Goal: Task Accomplishment & Management: Manage account settings

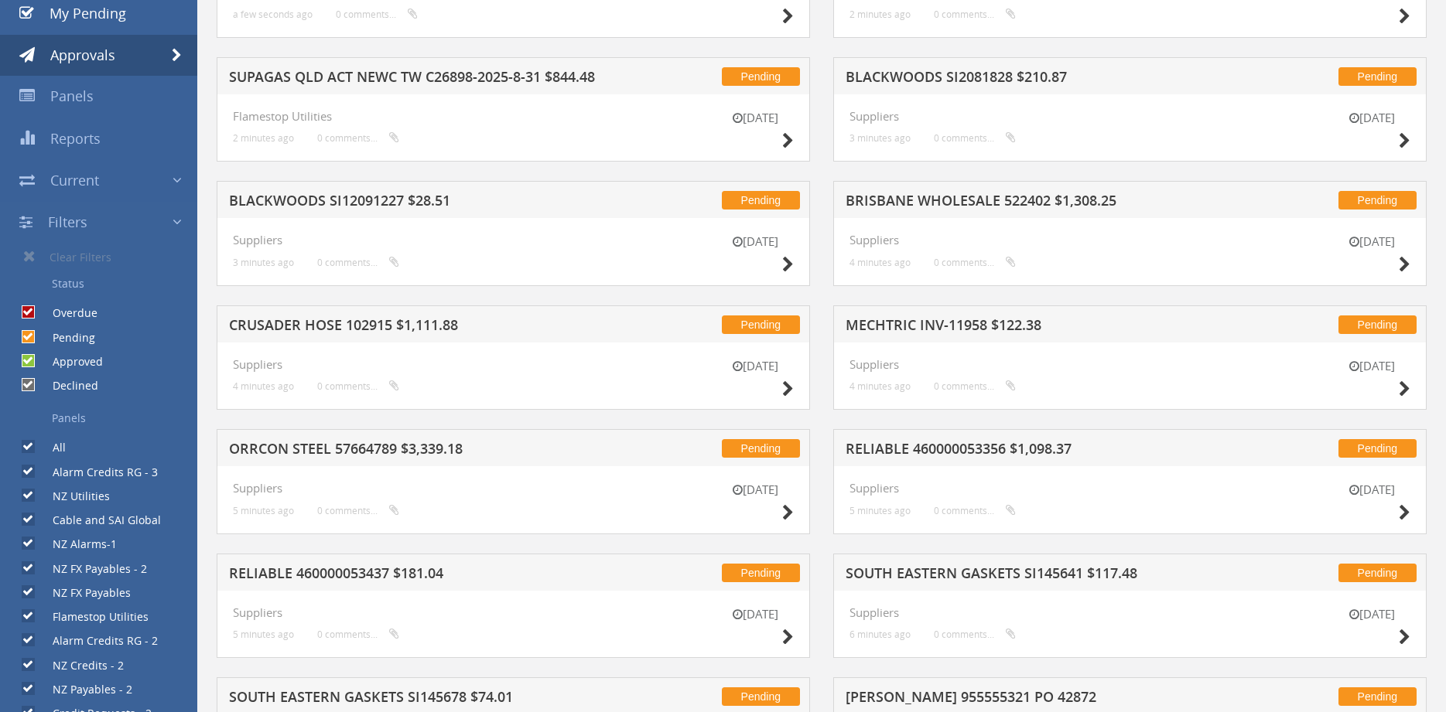
scroll to position [184, 0]
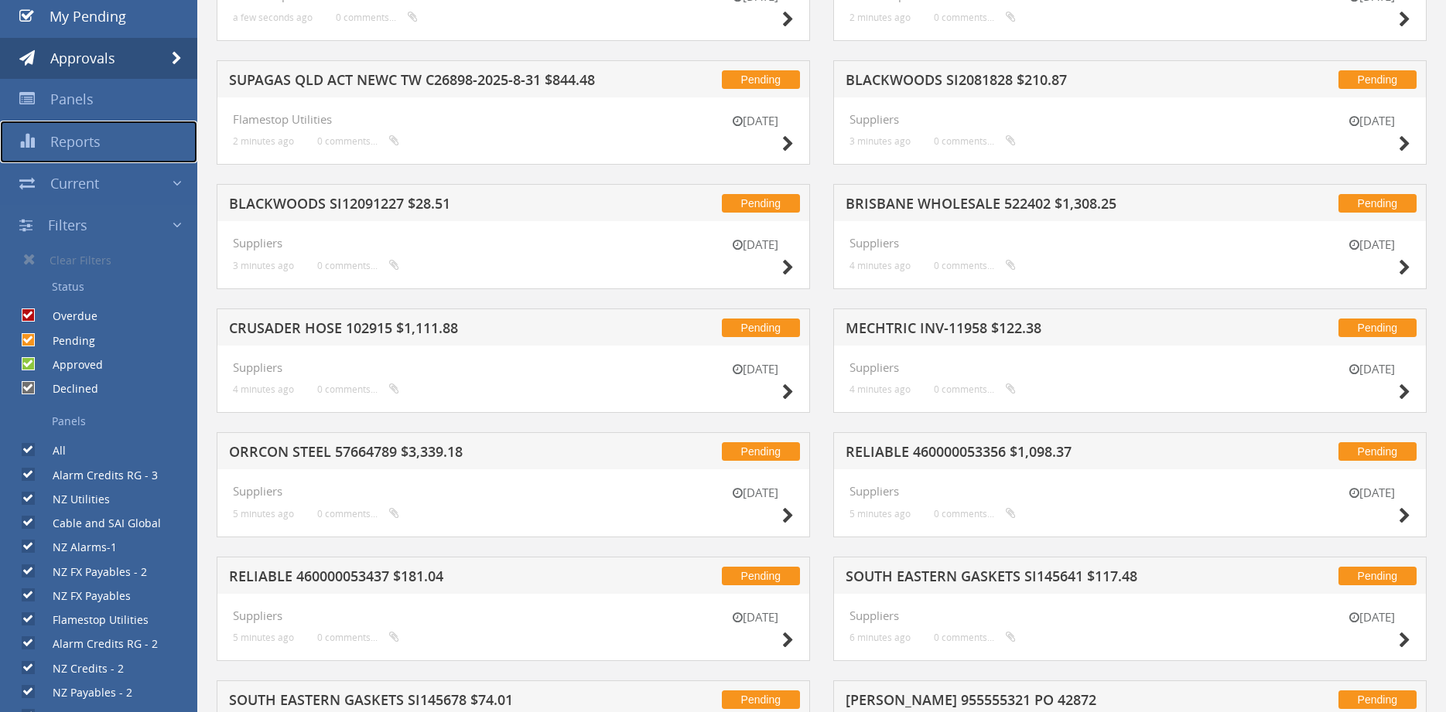
click at [94, 142] on span "Reports" at bounding box center [75, 141] width 50 height 19
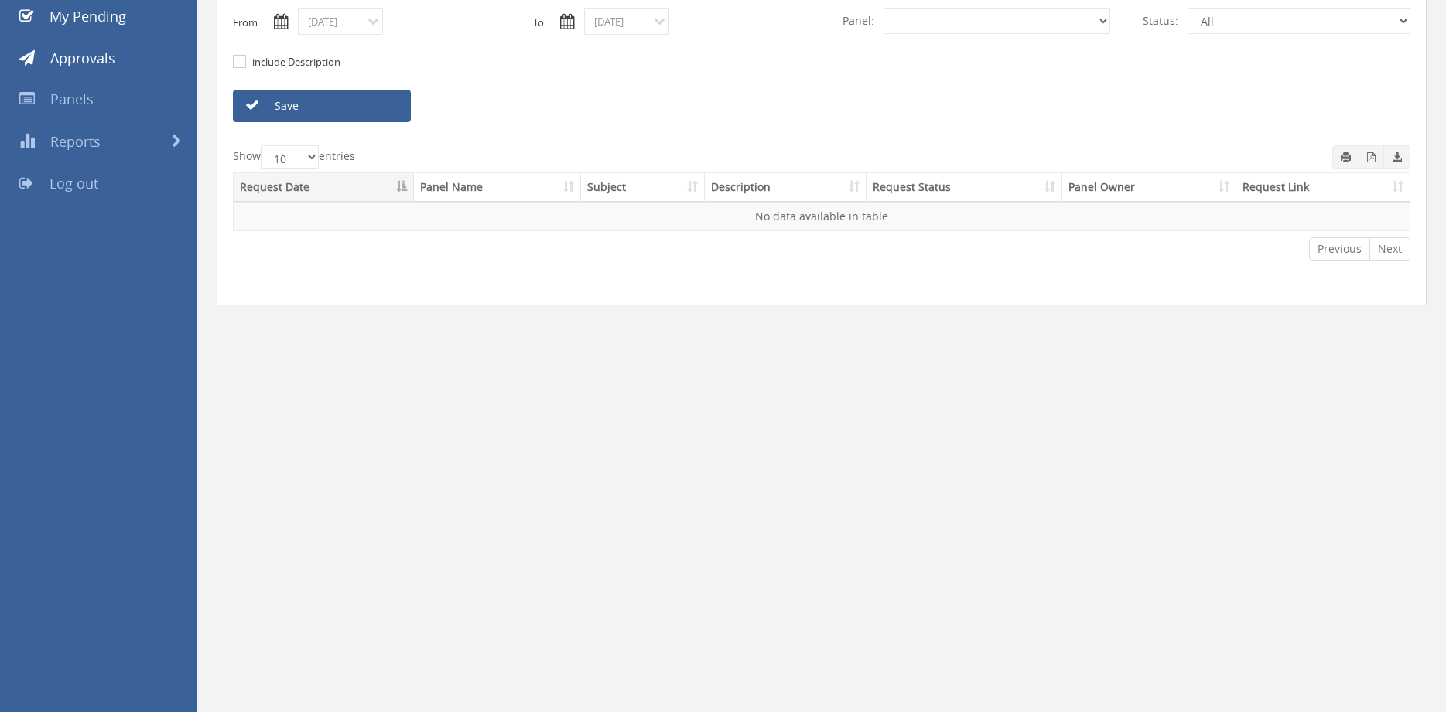
select select "number:0"
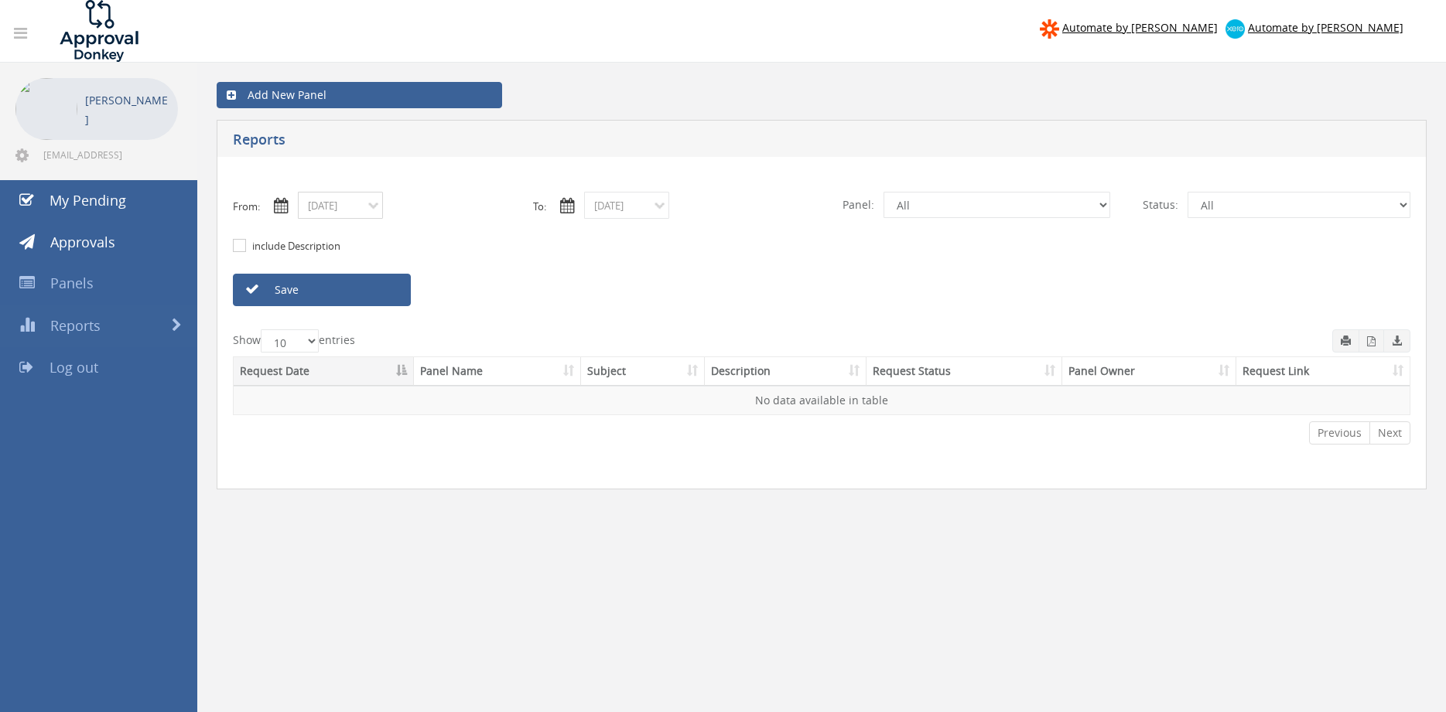
click at [370, 211] on input "09/05/2025" at bounding box center [340, 205] width 85 height 27
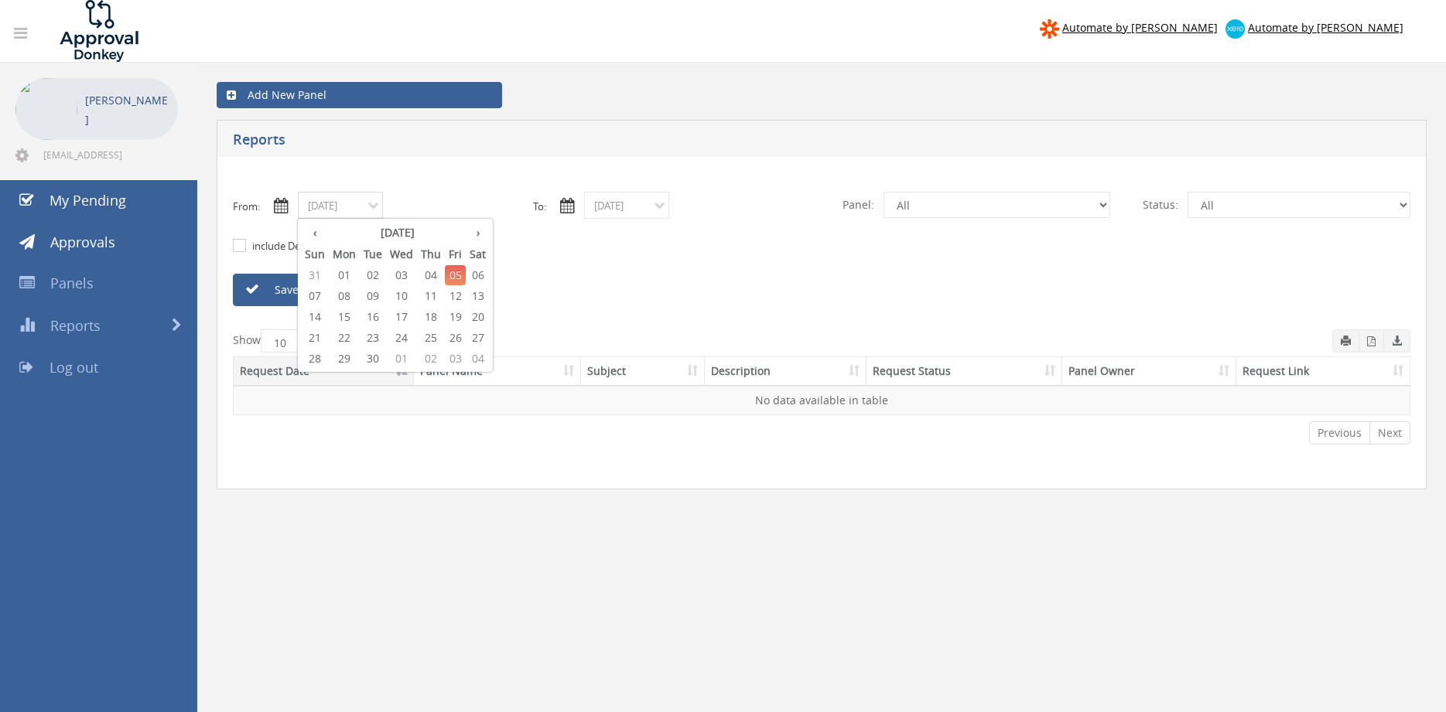
click at [347, 272] on span "01" at bounding box center [344, 275] width 31 height 20
type input "09/01/2025"
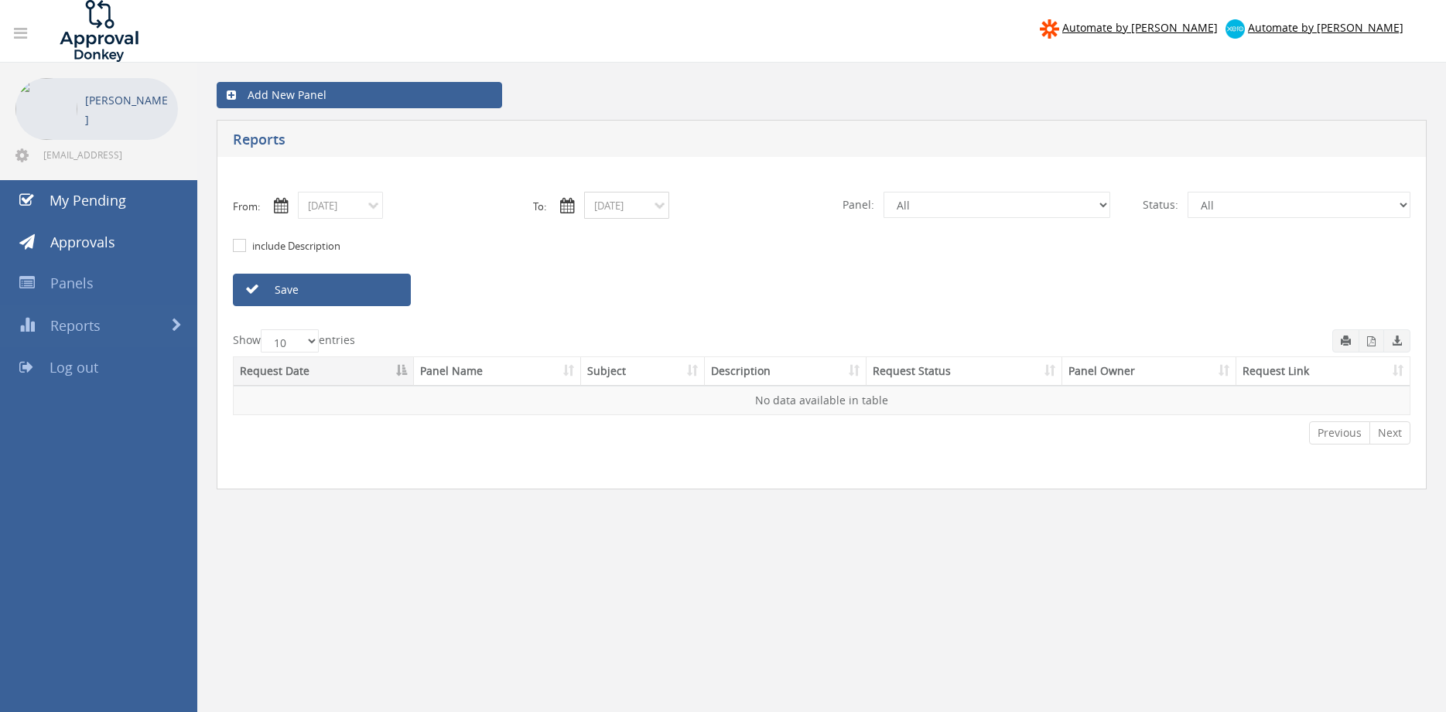
click at [602, 205] on input "09/05/2025" at bounding box center [626, 205] width 85 height 27
click at [630, 272] on span "01" at bounding box center [630, 275] width 31 height 20
type input "09/01/2025"
select select "number:9741"
click option "NZ Payables - 2" at bounding box center [0, 0] width 0 height 0
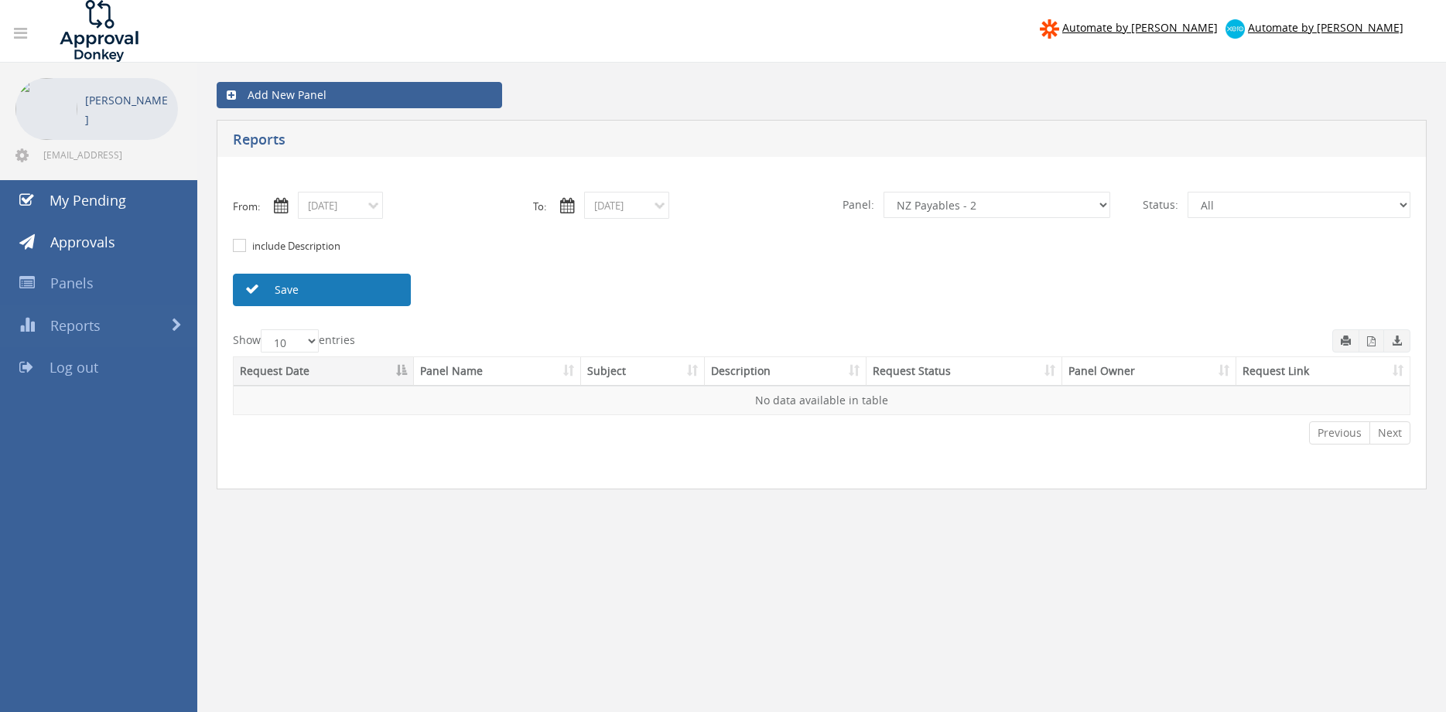
click at [392, 289] on link "Save" at bounding box center [322, 290] width 178 height 32
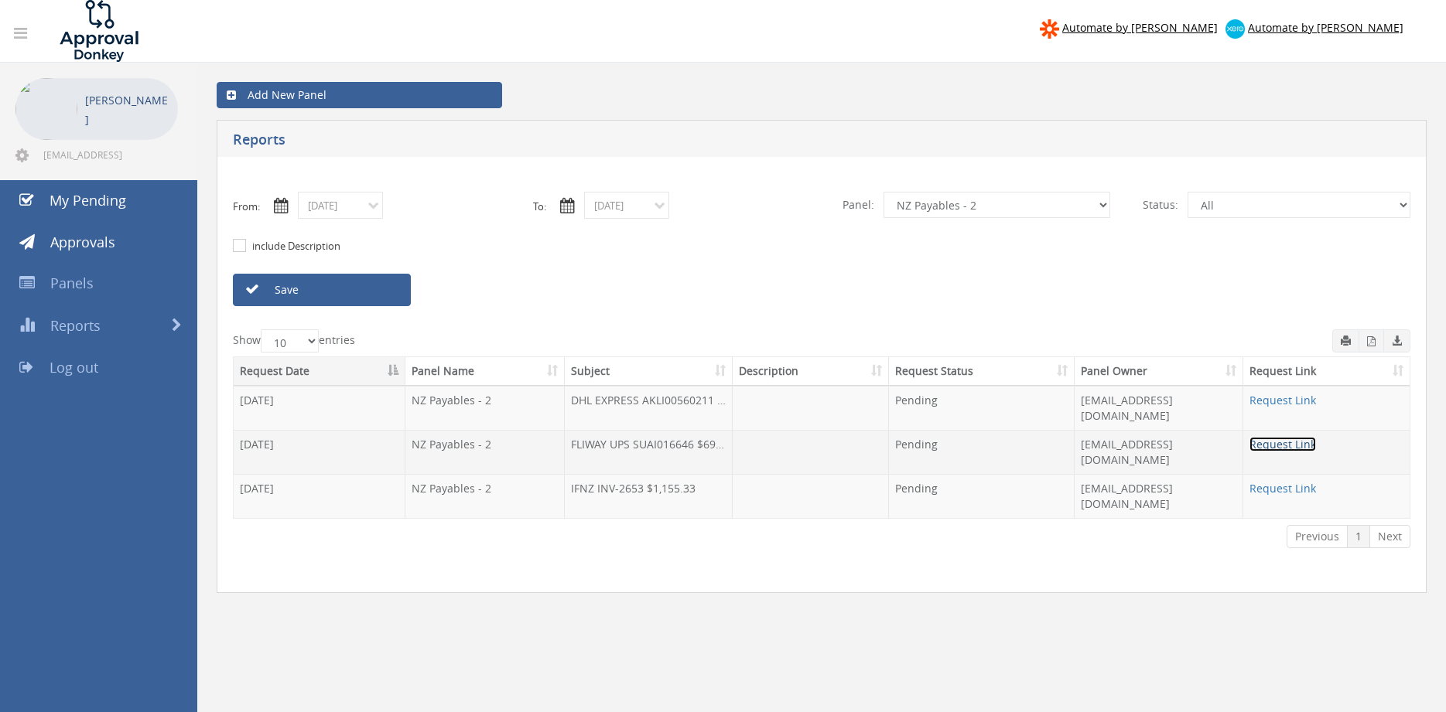
click at [1262, 437] on link "Request Link" at bounding box center [1282, 444] width 67 height 15
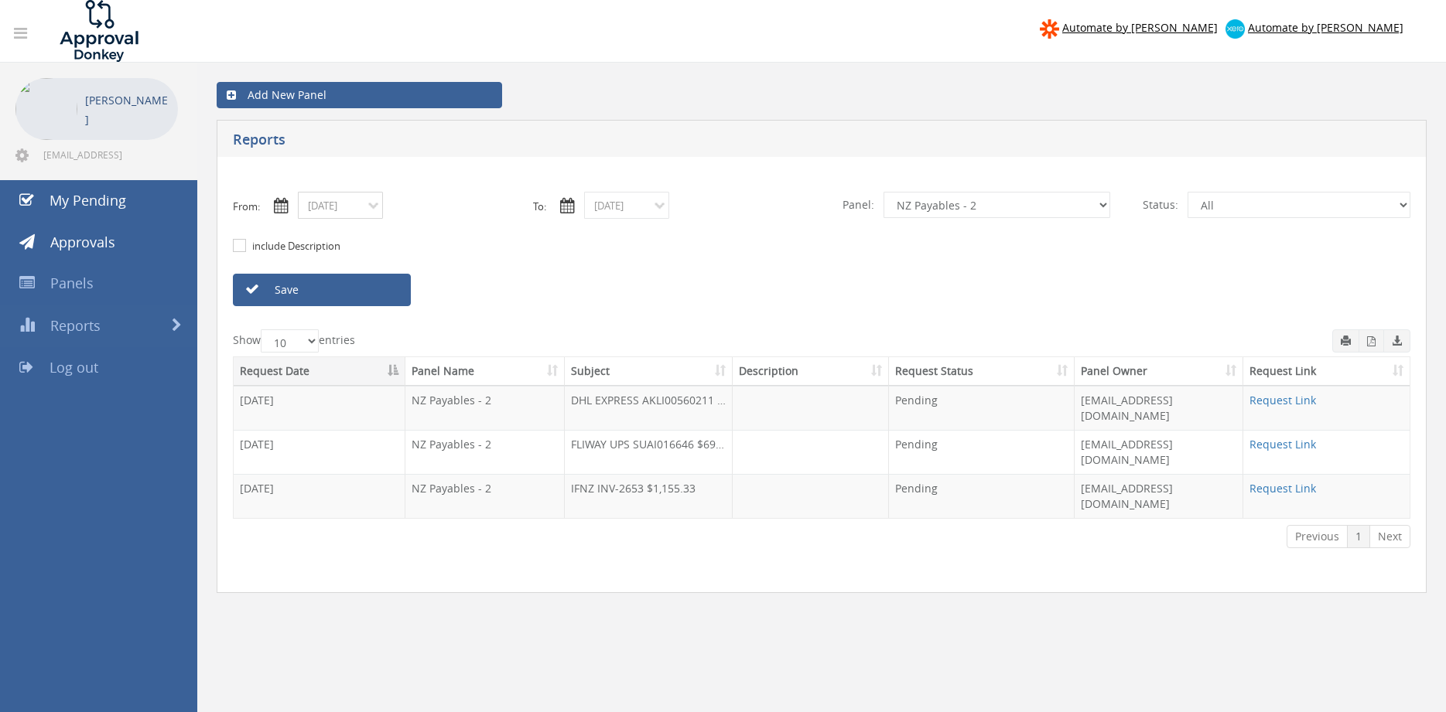
click at [360, 208] on input "09/01/2025" at bounding box center [340, 205] width 85 height 27
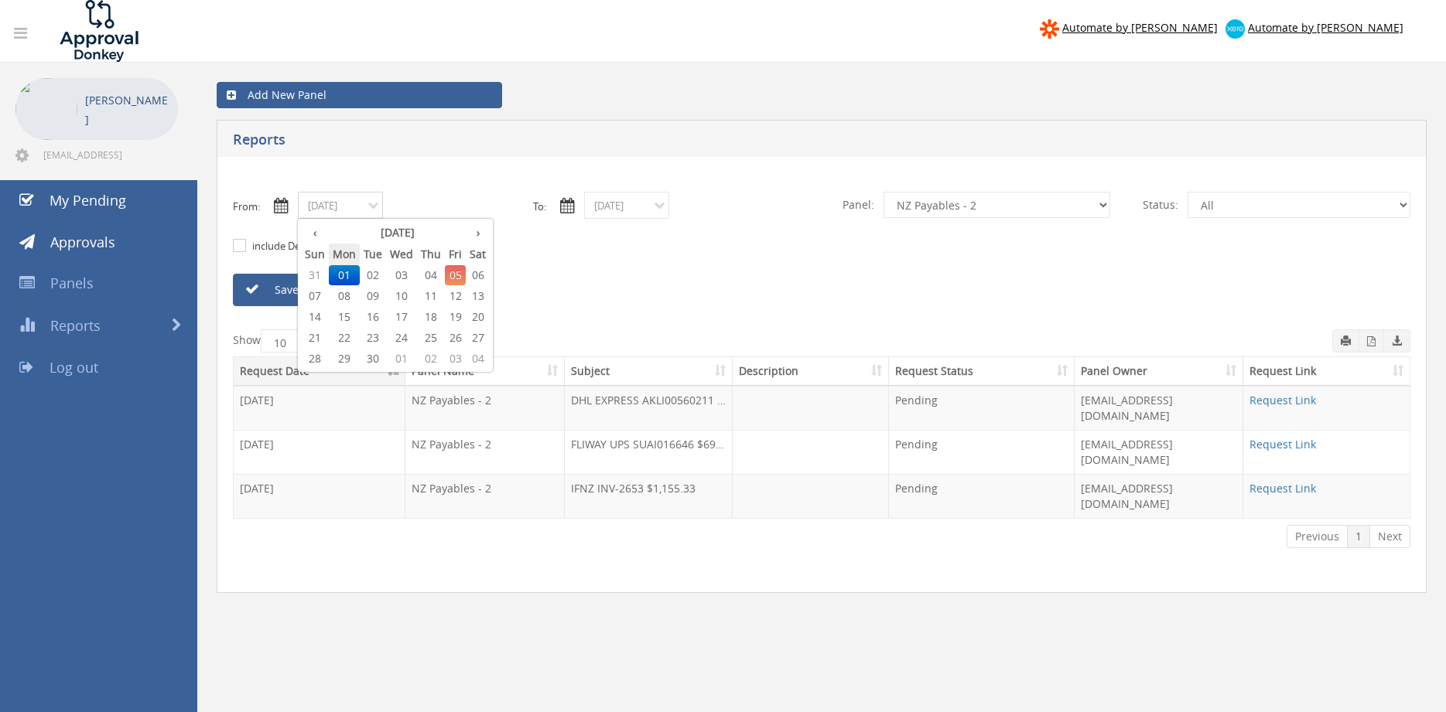
drag, startPoint x: 316, startPoint y: 232, endPoint x: 334, endPoint y: 253, distance: 27.4
click at [316, 232] on th "‹" at bounding box center [315, 233] width 28 height 22
click at [371, 333] on span "19" at bounding box center [373, 338] width 26 height 20
type input "08/19/2025"
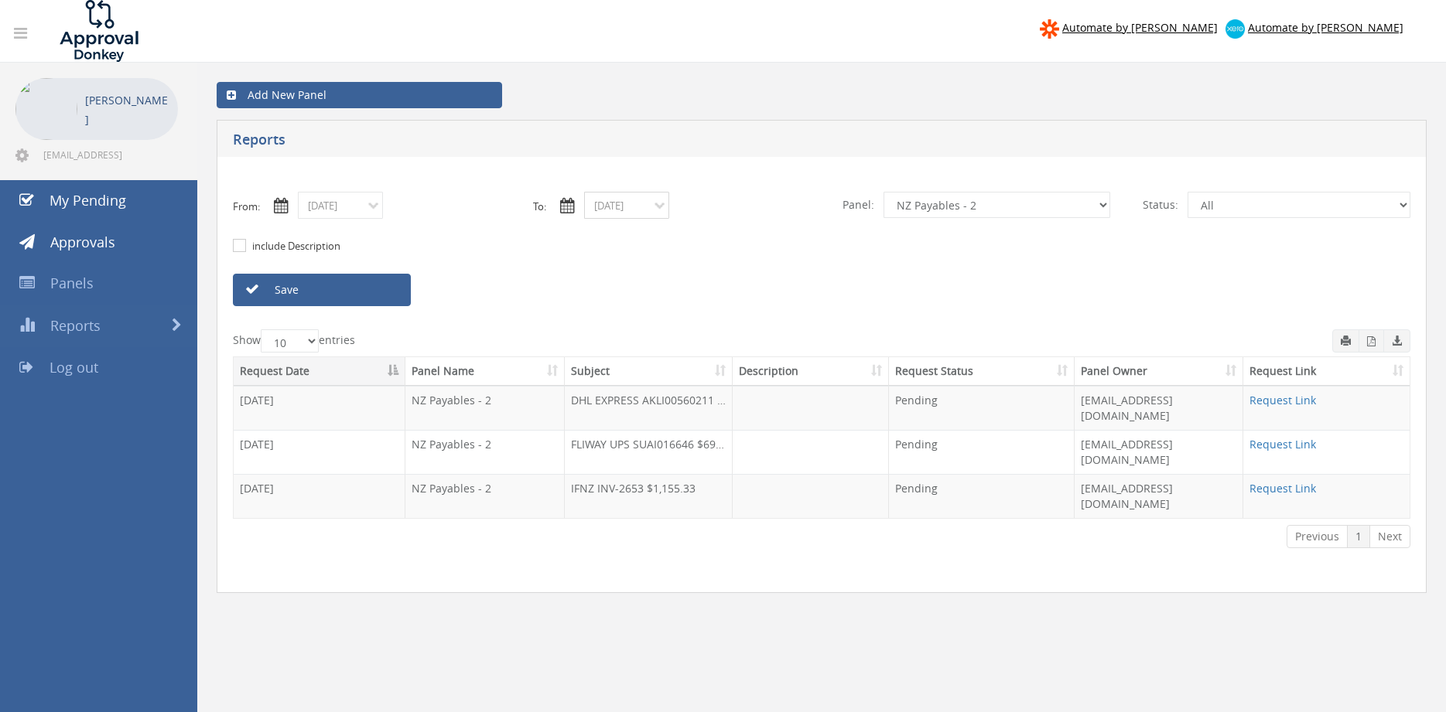
click at [627, 203] on input "09/01/2025" at bounding box center [626, 205] width 85 height 27
click at [603, 232] on th "‹" at bounding box center [601, 233] width 28 height 22
click at [662, 333] on span "19" at bounding box center [659, 338] width 26 height 20
type input "08/19/2025"
click at [397, 289] on link "Save" at bounding box center [322, 290] width 178 height 32
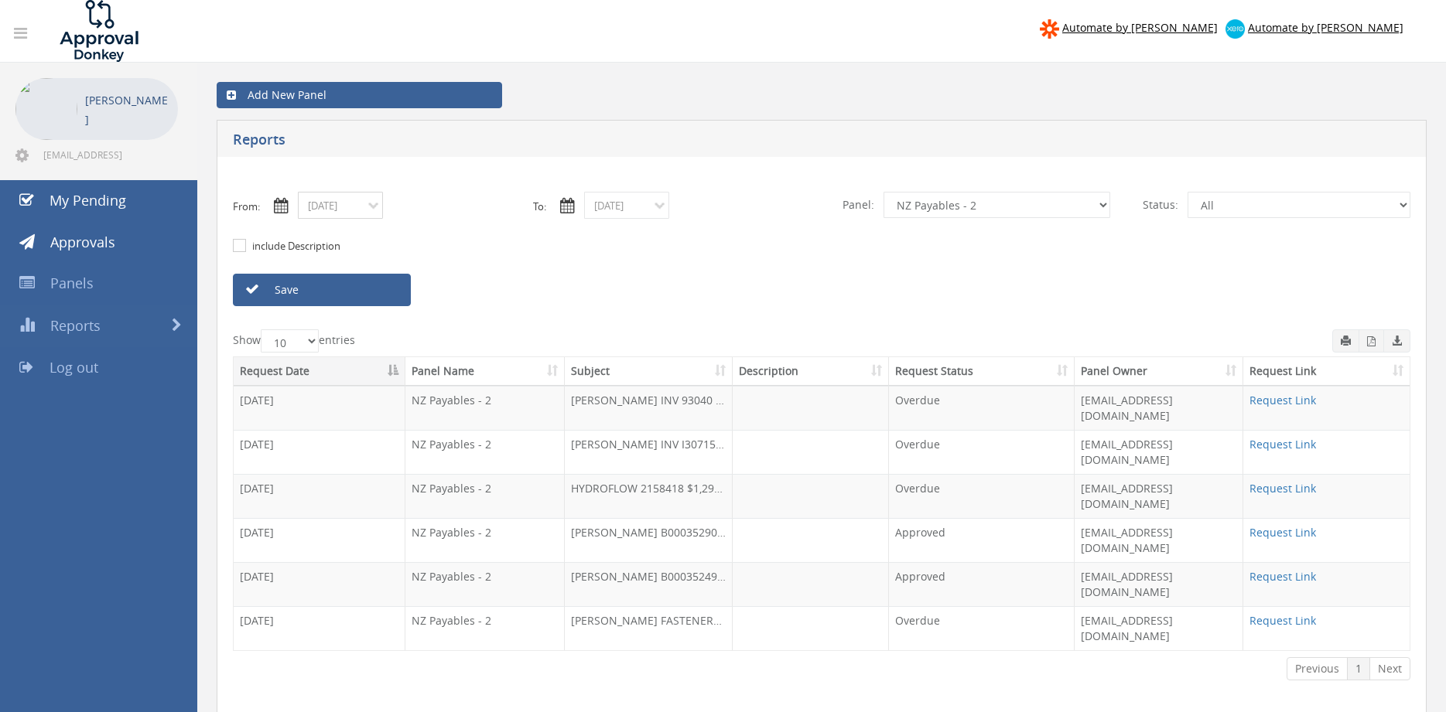
click at [365, 212] on input "08/19/2025" at bounding box center [340, 205] width 85 height 27
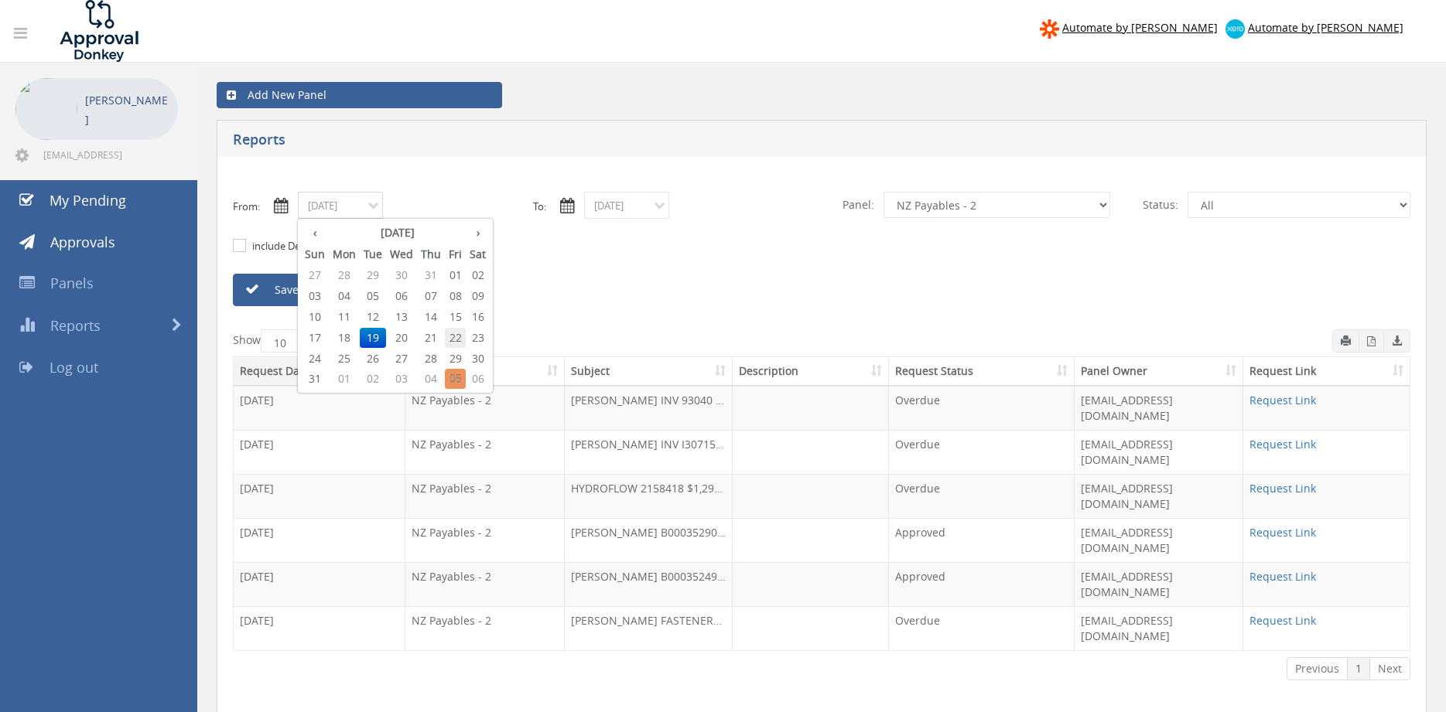
click at [458, 336] on span "22" at bounding box center [455, 338] width 21 height 20
type input "08/22/2025"
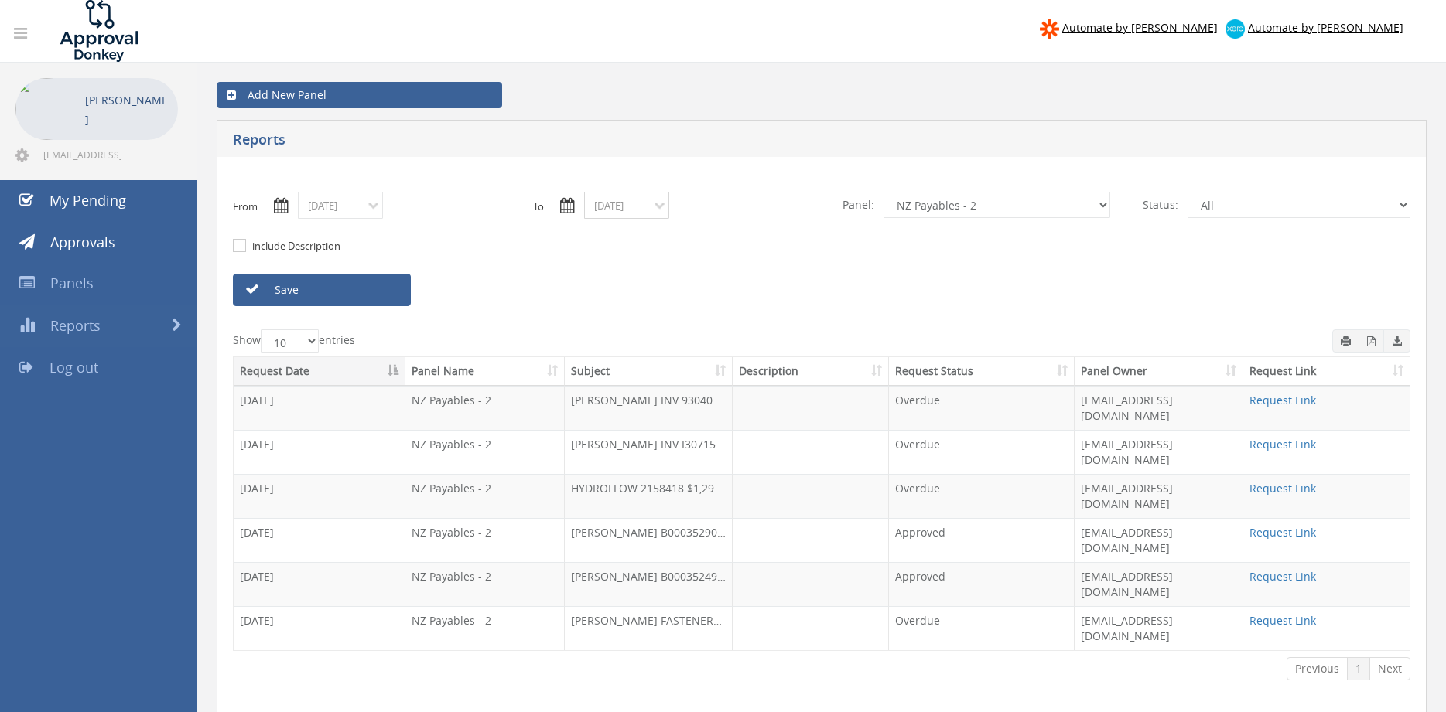
click at [626, 207] on input "08/19/2025" at bounding box center [626, 205] width 85 height 27
click at [745, 336] on span "22" at bounding box center [741, 338] width 21 height 20
type input "08/22/2025"
click at [371, 292] on link "Save" at bounding box center [322, 290] width 178 height 32
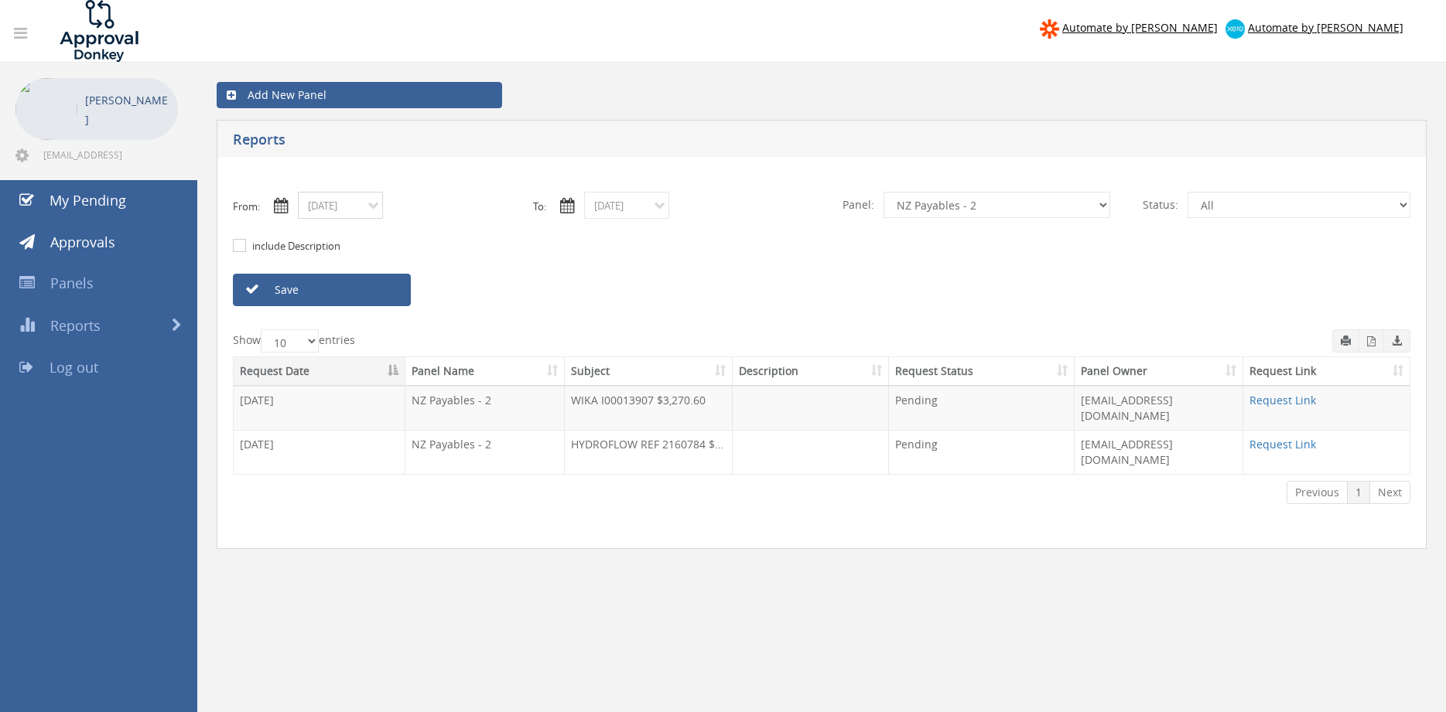
click at [367, 212] on input "08/22/2025" at bounding box center [340, 205] width 85 height 27
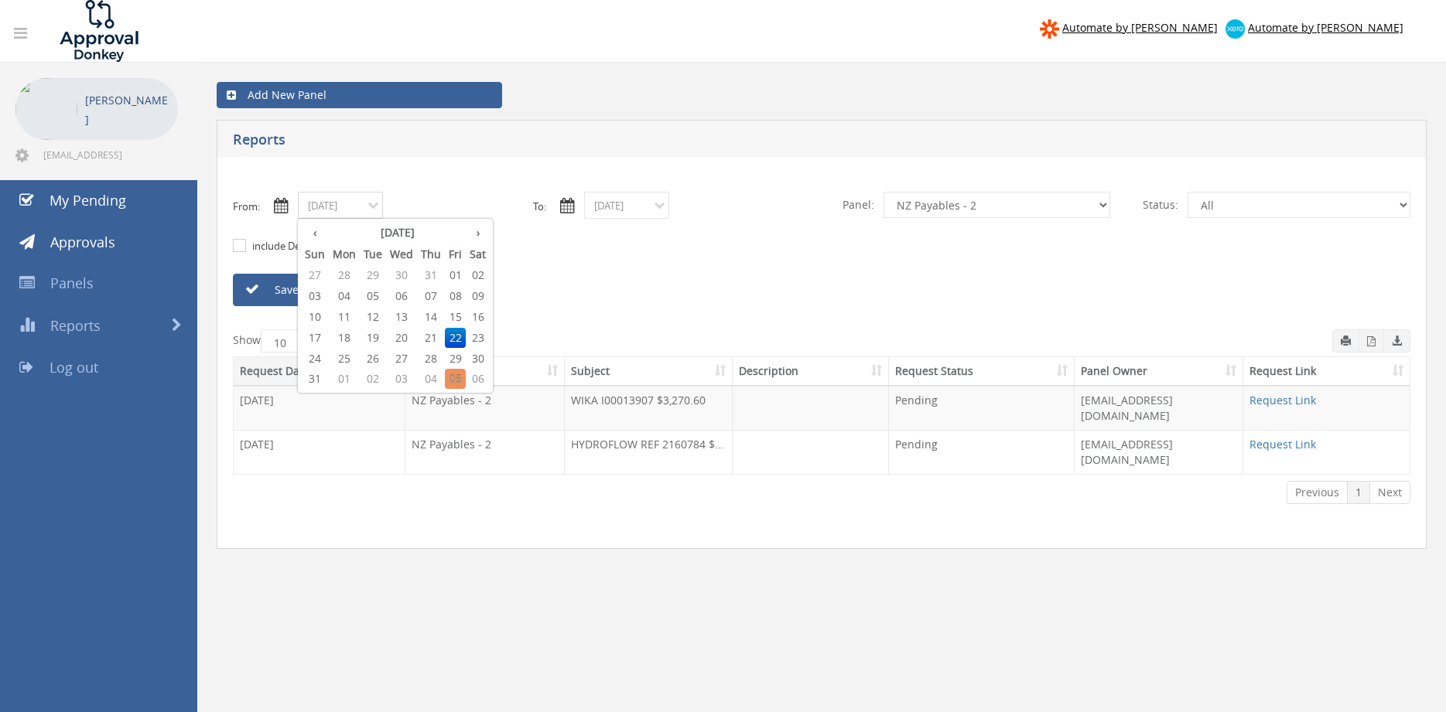
drag, startPoint x: 401, startPoint y: 356, endPoint x: 521, endPoint y: 312, distance: 126.7
click at [403, 355] on span "27" at bounding box center [401, 359] width 31 height 20
type input "08/27/2025"
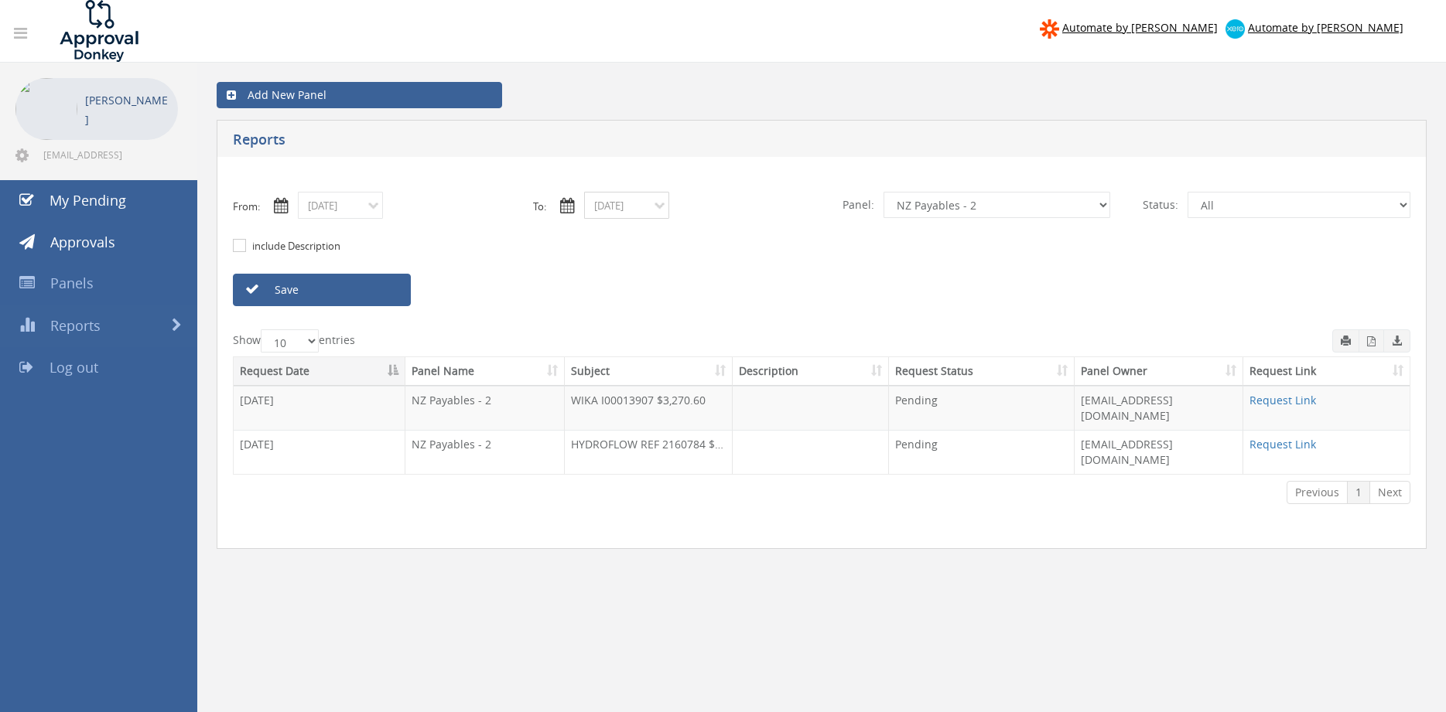
click at [623, 203] on input "08/22/2025" at bounding box center [626, 205] width 85 height 27
drag, startPoint x: 690, startPoint y: 357, endPoint x: 775, endPoint y: 322, distance: 92.2
click at [690, 357] on span "27" at bounding box center [687, 359] width 31 height 20
type input "08/27/2025"
click at [883, 192] on select "All Alarm Credits RG - 3 NZ Utilities Cable and SAI Global NZ Alarms-1 NZ FX Pa…" at bounding box center [996, 205] width 227 height 26
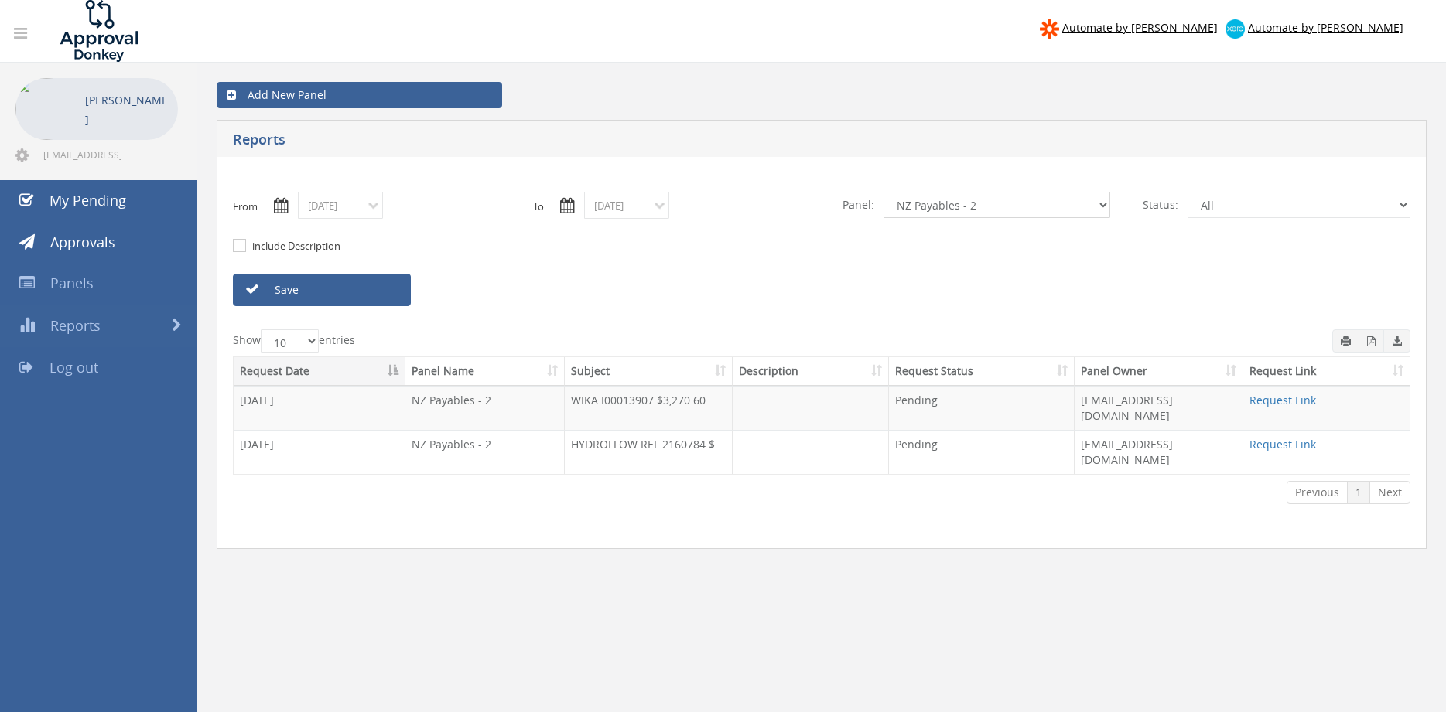
select select "number:13141"
click option "NZ Utilities" at bounding box center [0, 0] width 0 height 0
click at [364, 287] on link "Save" at bounding box center [322, 290] width 178 height 32
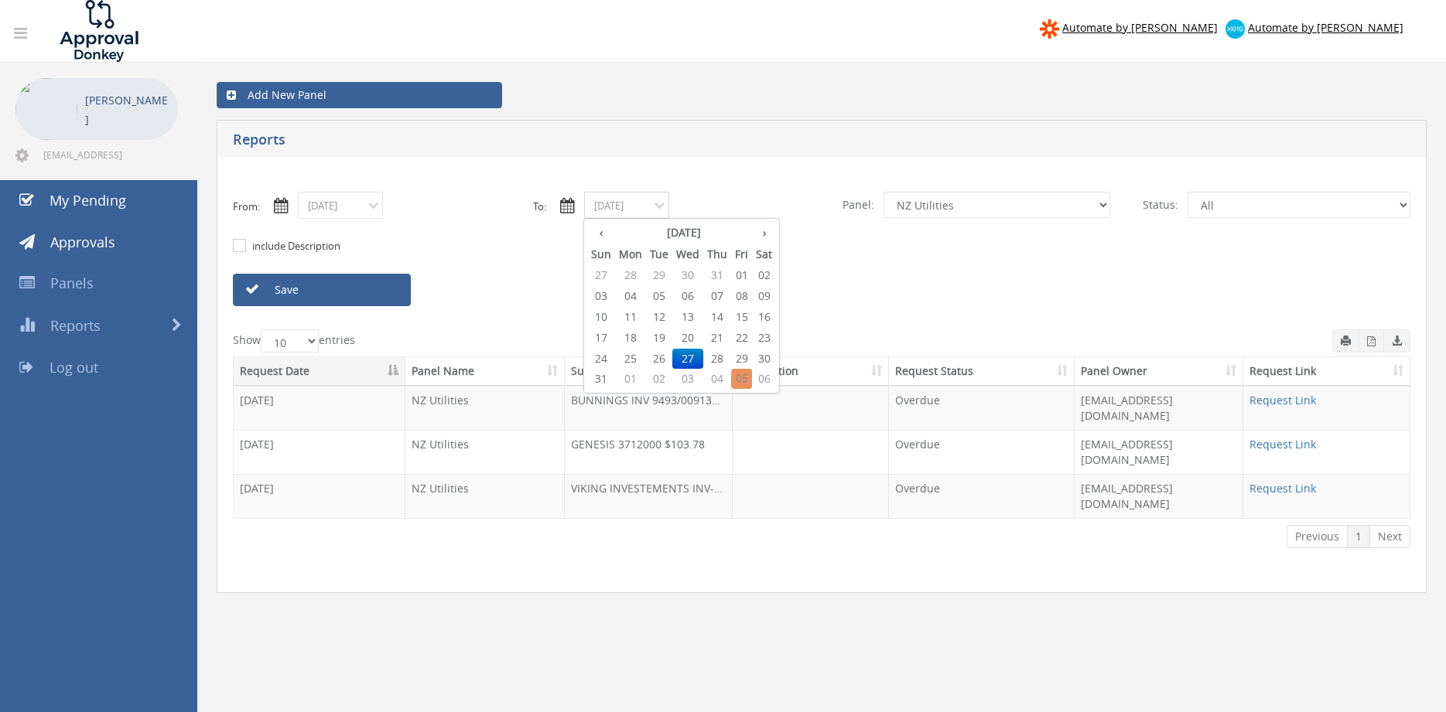
click at [631, 207] on input "08/27/2025" at bounding box center [626, 205] width 85 height 27
click at [720, 353] on span "28" at bounding box center [717, 359] width 28 height 20
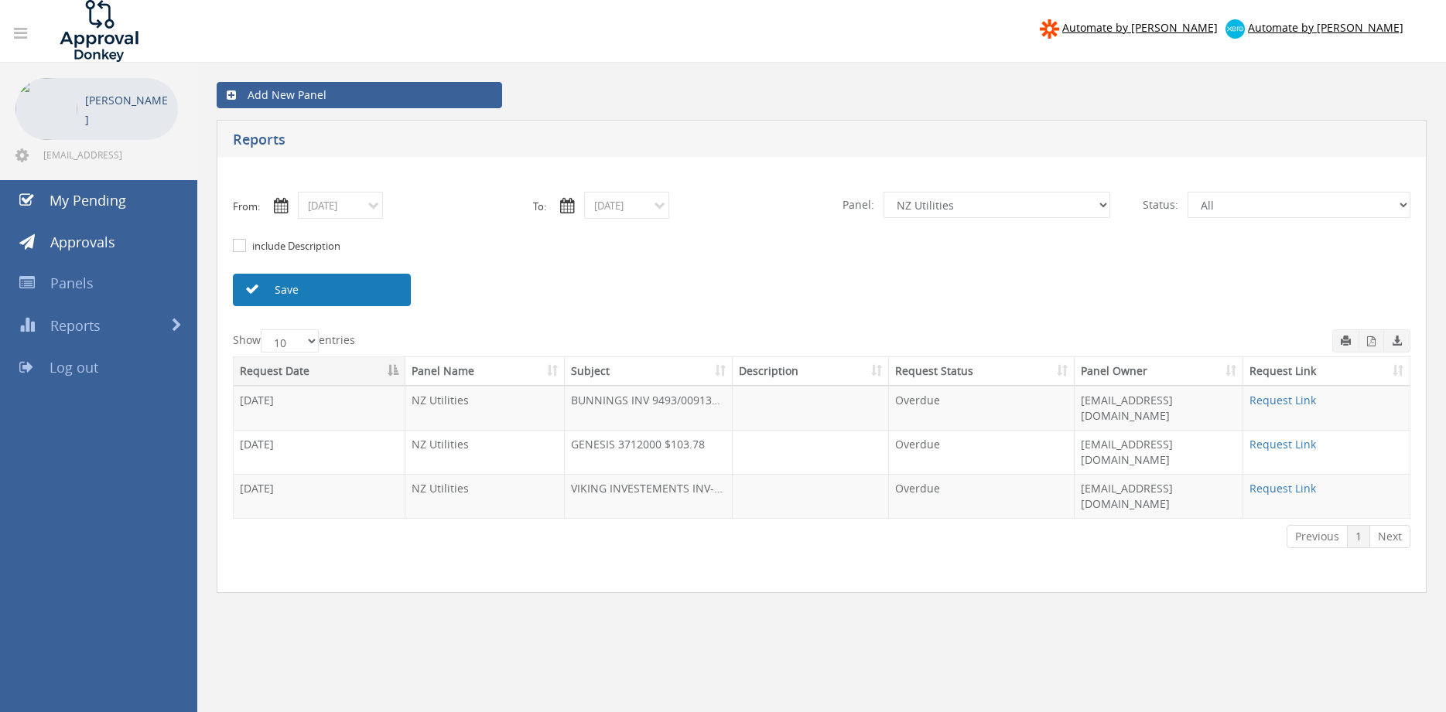
click at [391, 289] on link "Save" at bounding box center [322, 290] width 178 height 32
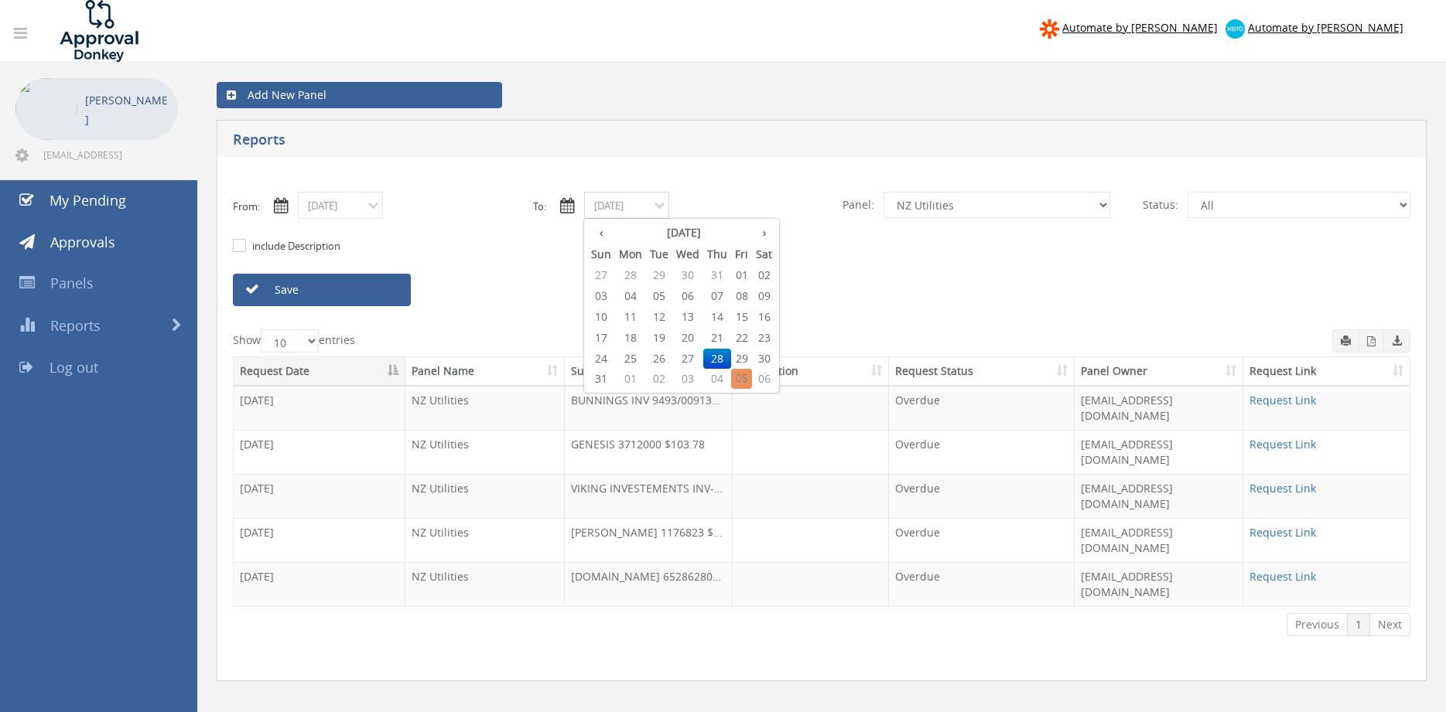
click at [633, 207] on input "08/28/2025" at bounding box center [626, 205] width 85 height 27
click at [757, 237] on th "›" at bounding box center [764, 233] width 24 height 22
click at [715, 275] on span "04" at bounding box center [717, 275] width 28 height 20
type input "09/04/2025"
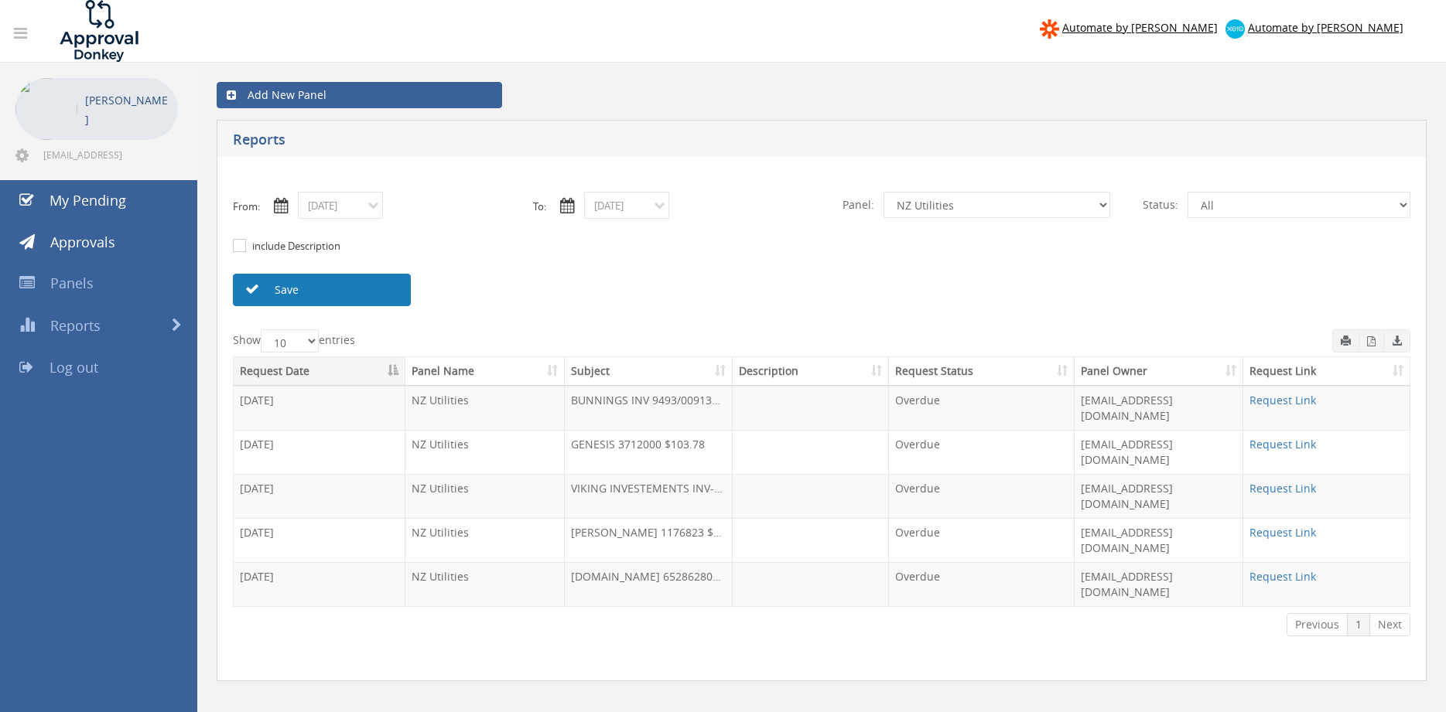
click at [383, 292] on link "Save" at bounding box center [322, 290] width 178 height 32
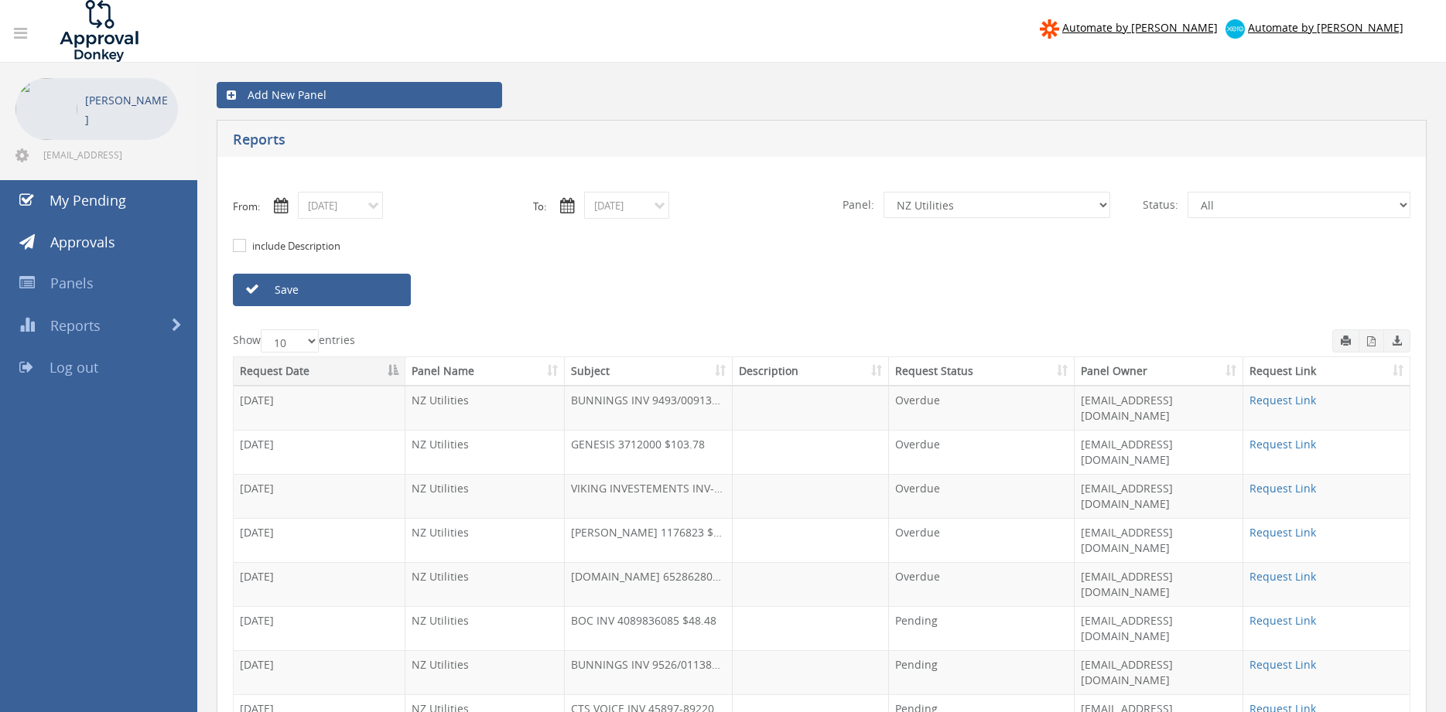
click at [883, 192] on select "All Alarm Credits RG - 3 NZ Utilities Cable and SAI Global NZ Alarms-1 NZ FX Pa…" at bounding box center [996, 205] width 227 height 26
select select "number:9744"
click option "Flamestop Utilities" at bounding box center [0, 0] width 0 height 0
click at [364, 208] on input "08/27/2025" at bounding box center [340, 205] width 85 height 27
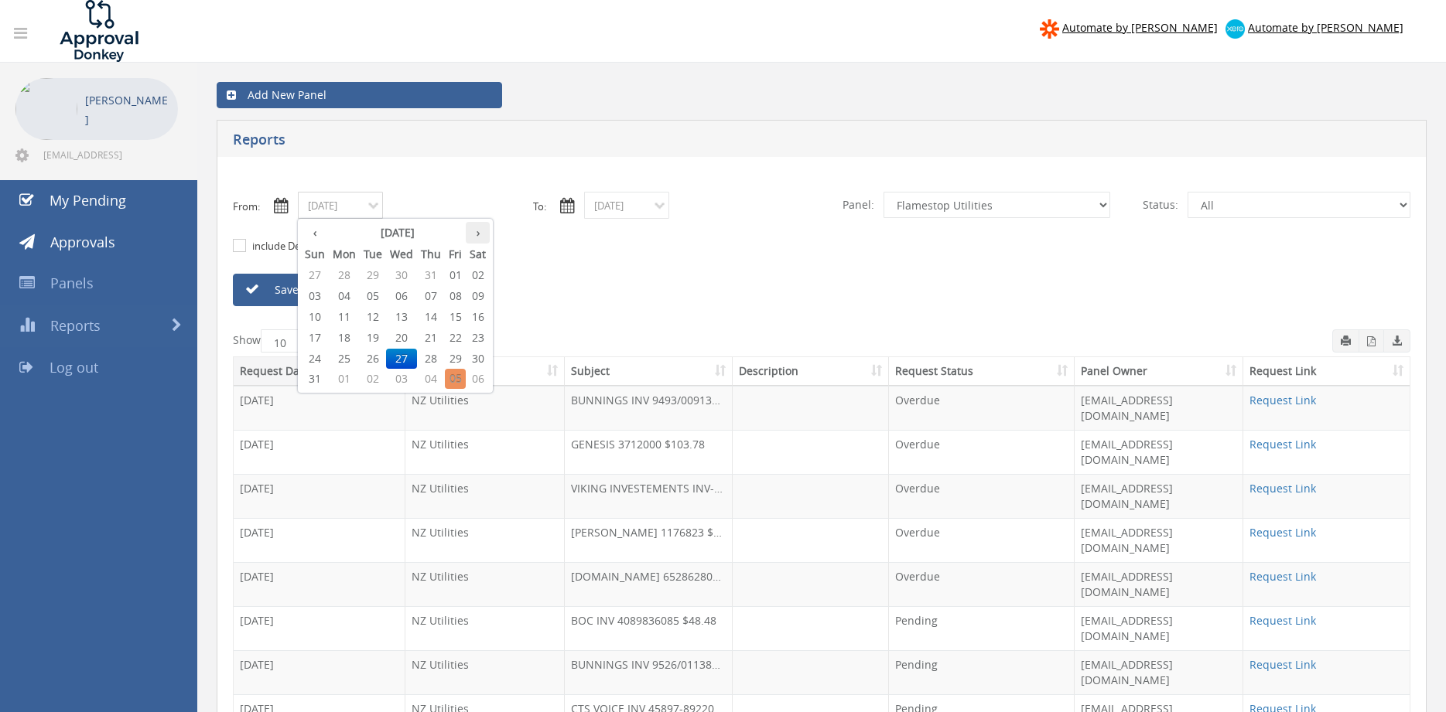
click at [481, 234] on th "›" at bounding box center [478, 233] width 24 height 22
click at [347, 278] on span "01" at bounding box center [344, 275] width 31 height 20
type input "09/01/2025"
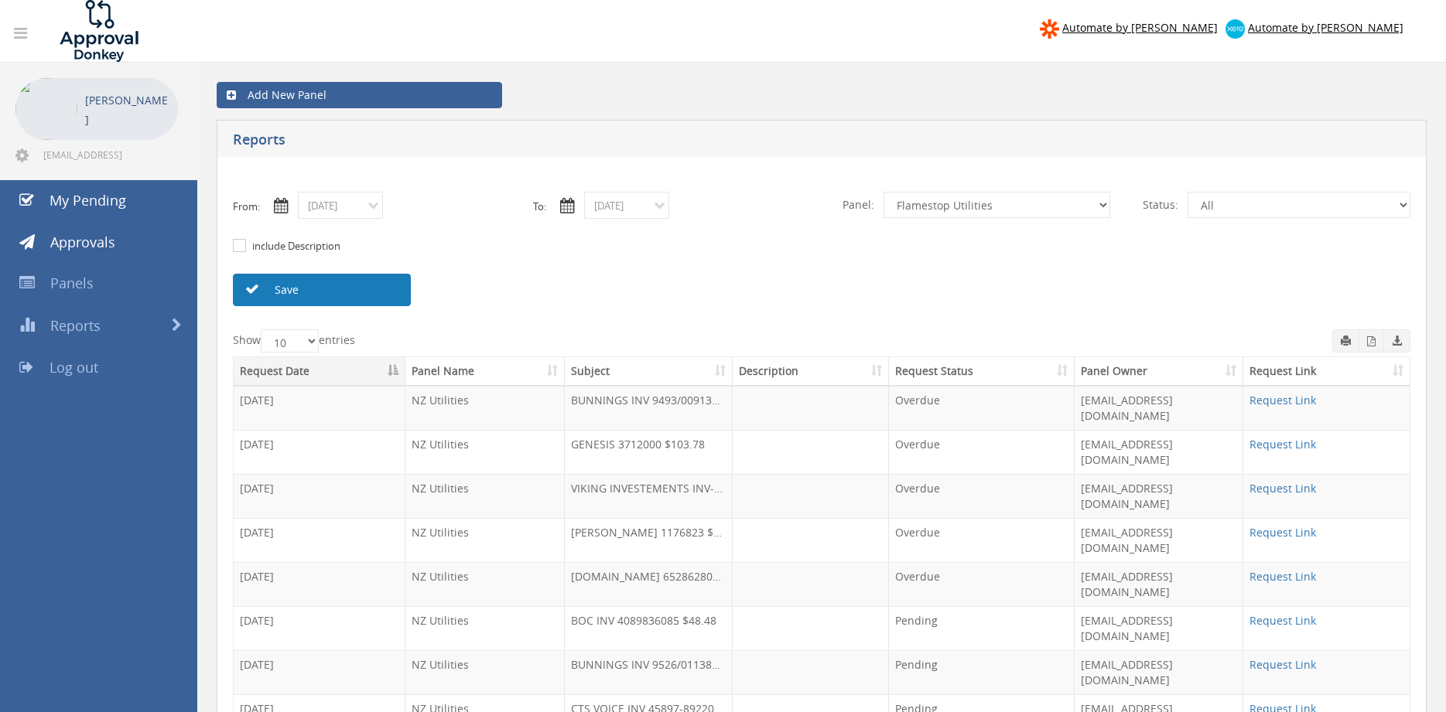
click at [353, 289] on link "Save" at bounding box center [322, 290] width 178 height 32
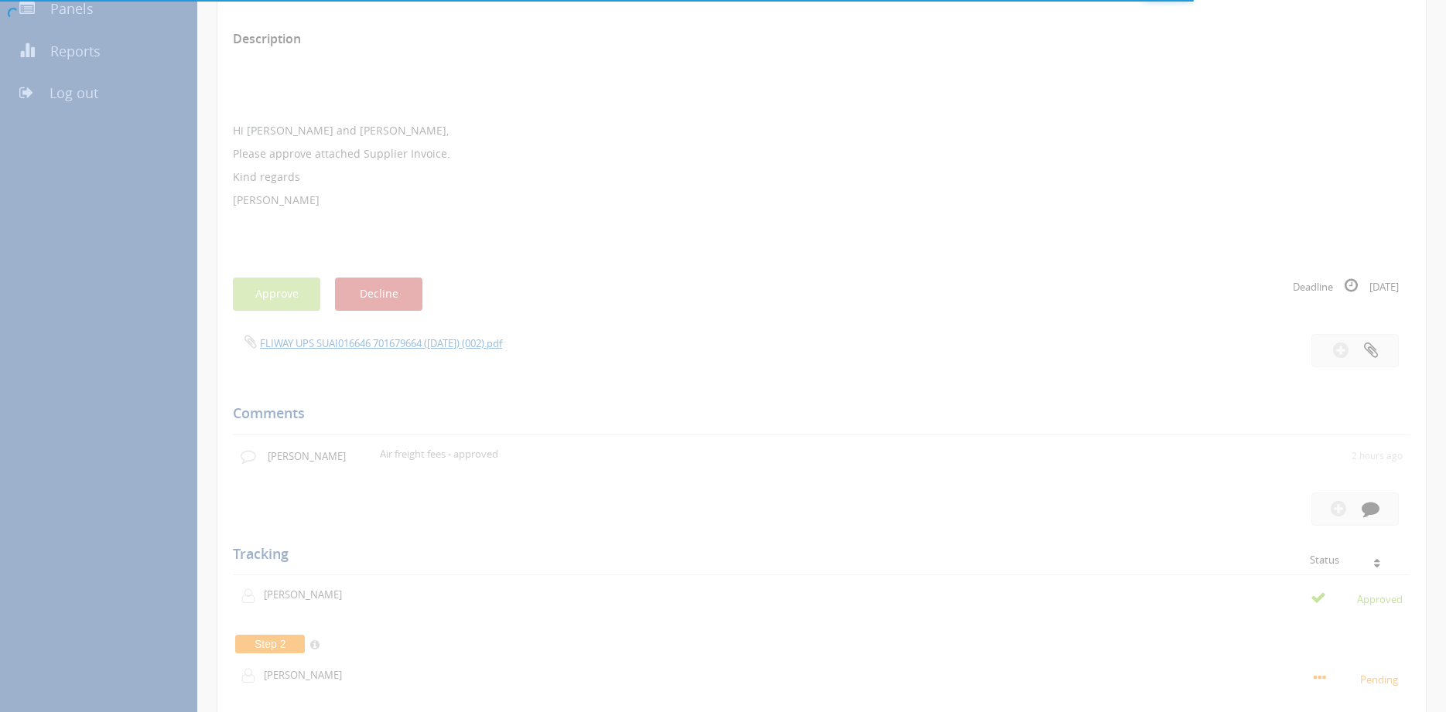
scroll to position [105, 0]
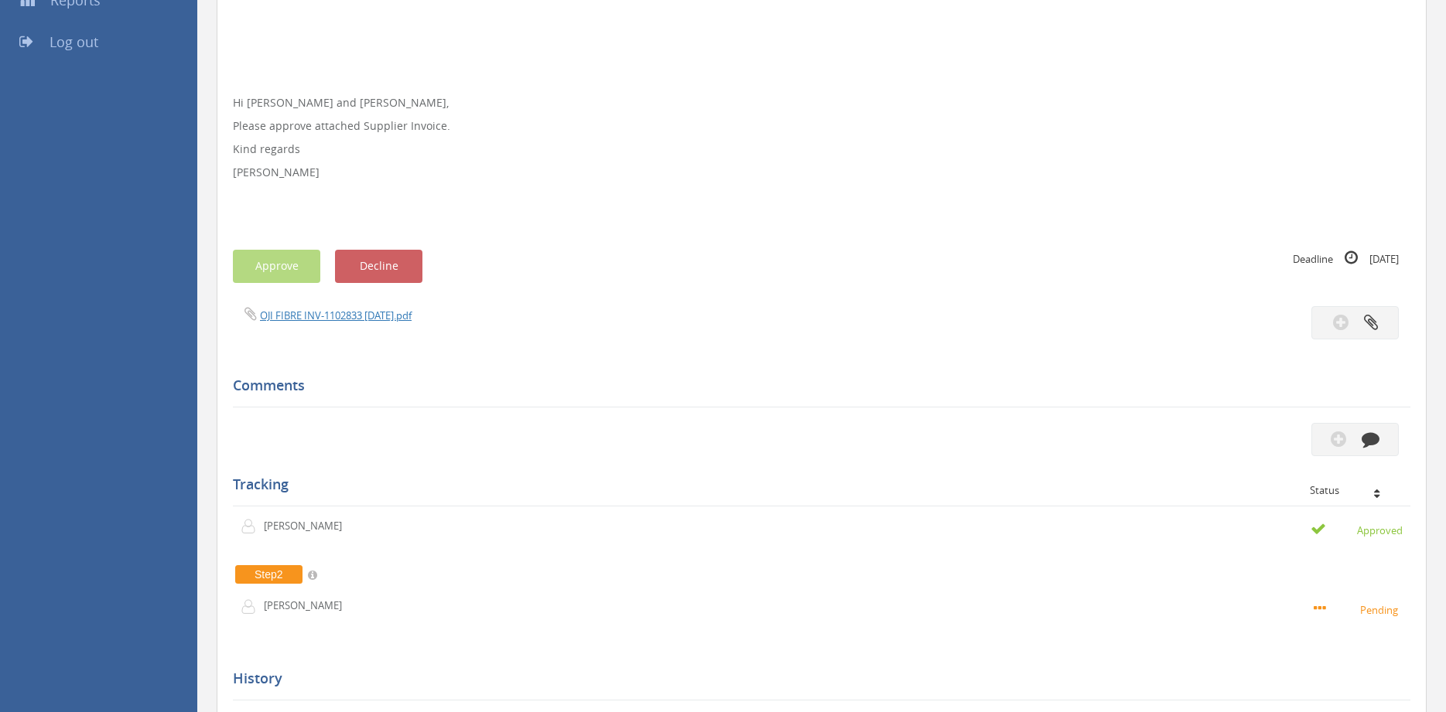
scroll to position [194, 0]
